Goal: Task Accomplishment & Management: Manage account settings

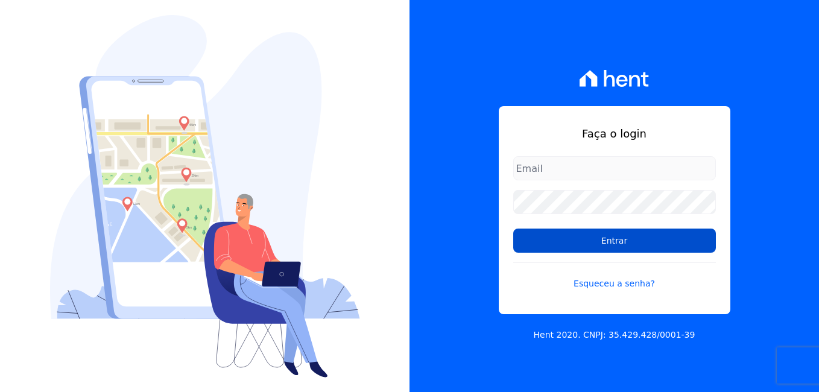
type input "[PERSON_NAME][EMAIL_ADDRESS][PERSON_NAME][DOMAIN_NAME]"
click at [624, 239] on input "Entrar" at bounding box center [614, 241] width 203 height 24
